Goal: Submit feedback/report problem: Submit feedback/report problem

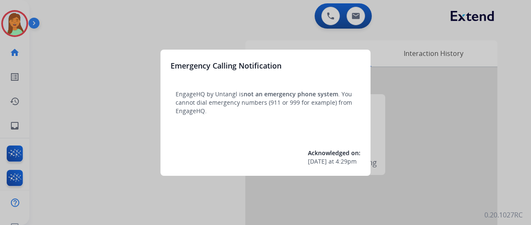
click at [90, 186] on div at bounding box center [265, 112] width 531 height 225
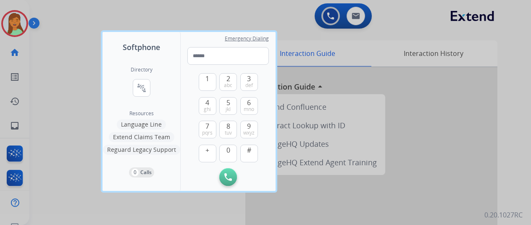
click at [69, 190] on div at bounding box center [265, 112] width 531 height 225
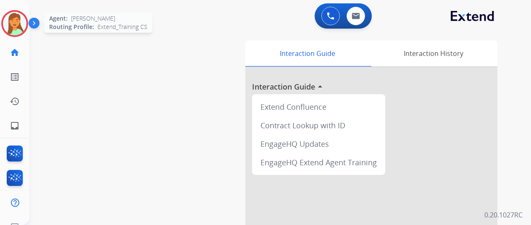
click at [8, 22] on img at bounding box center [15, 24] width 24 height 24
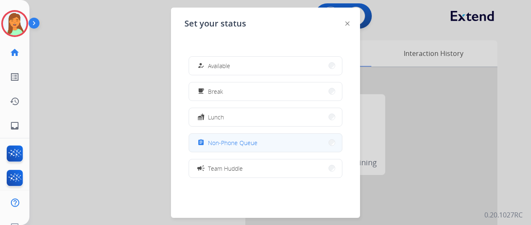
click at [241, 137] on button "assignment Non-Phone Queue" at bounding box center [265, 143] width 153 height 18
